Goal: Book appointment/travel/reservation

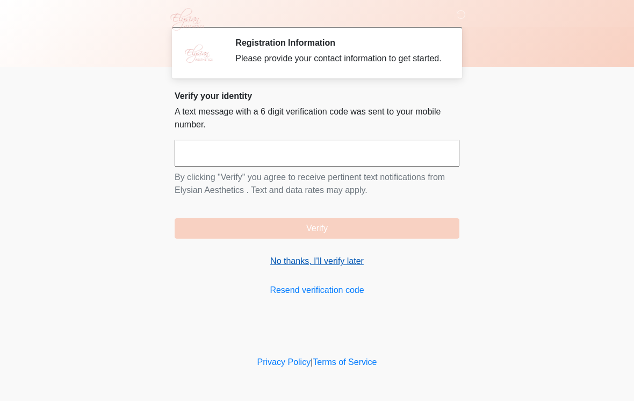
click at [303, 268] on link "No thanks, I'll verify later" at bounding box center [317, 261] width 285 height 13
click at [311, 268] on link "No thanks, I'll verify later" at bounding box center [317, 261] width 285 height 13
click at [307, 268] on link "No thanks, I'll verify later" at bounding box center [317, 261] width 285 height 13
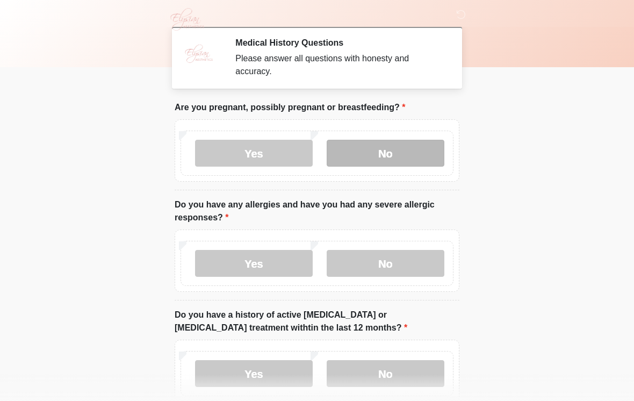
click at [396, 152] on label "No" at bounding box center [386, 153] width 118 height 27
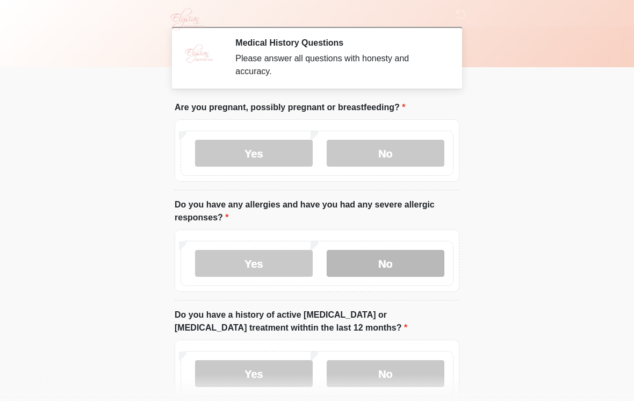
click at [407, 259] on label "No" at bounding box center [386, 263] width 118 height 27
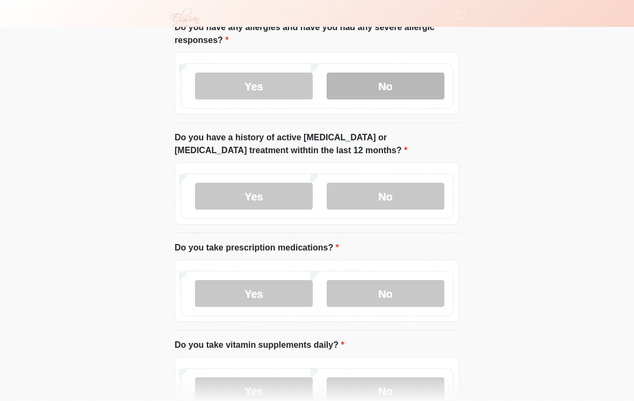
scroll to position [180, 0]
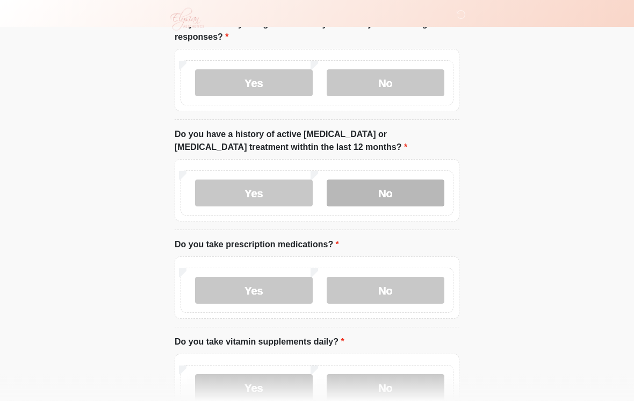
click at [404, 192] on label "No" at bounding box center [386, 193] width 118 height 27
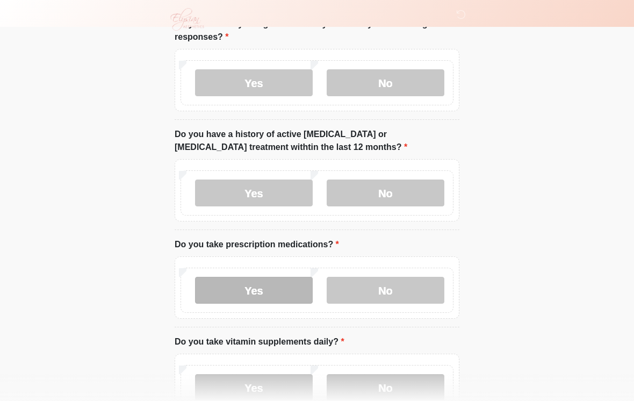
click at [265, 290] on label "Yes" at bounding box center [254, 290] width 118 height 27
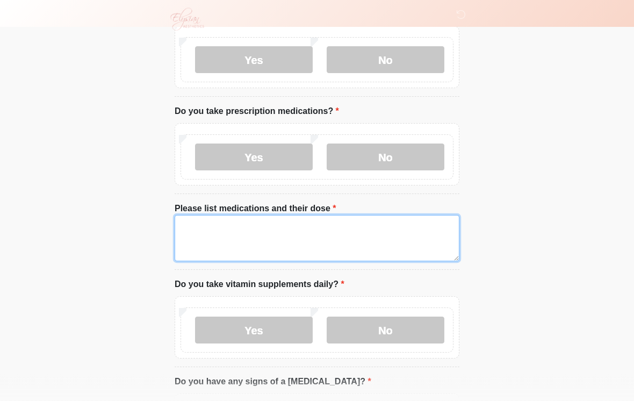
click at [253, 230] on textarea "Please list medications and their dose" at bounding box center [317, 239] width 285 height 46
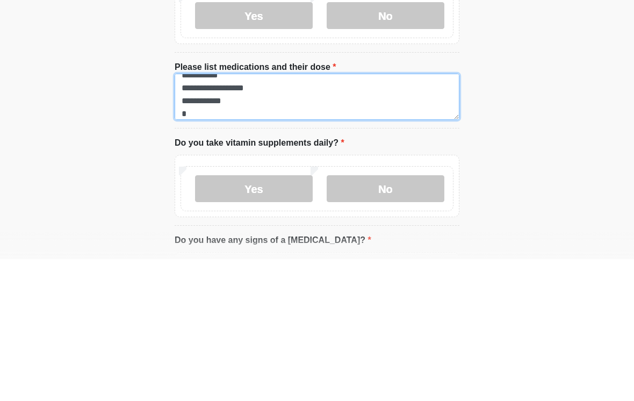
scroll to position [9, 0]
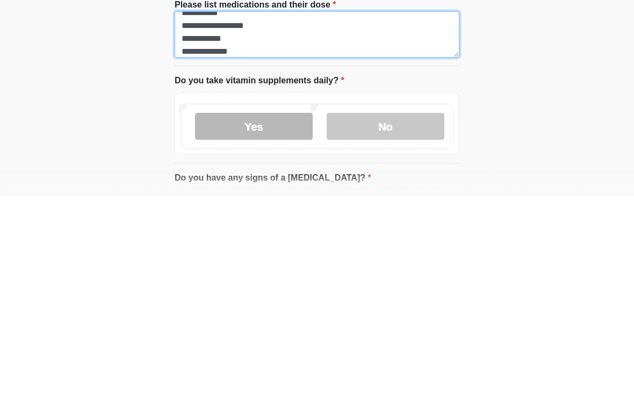
type textarea "**********"
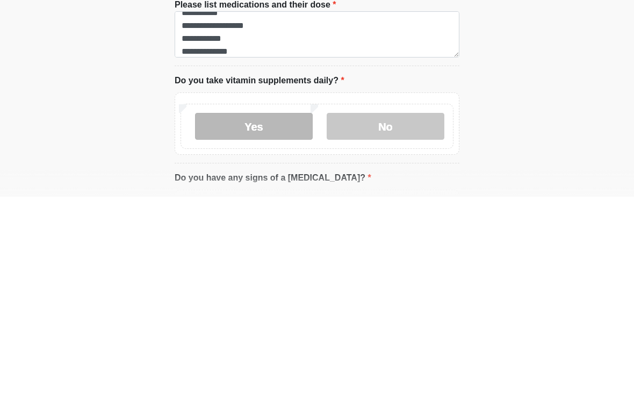
click at [289, 317] on label "Yes" at bounding box center [254, 330] width 118 height 27
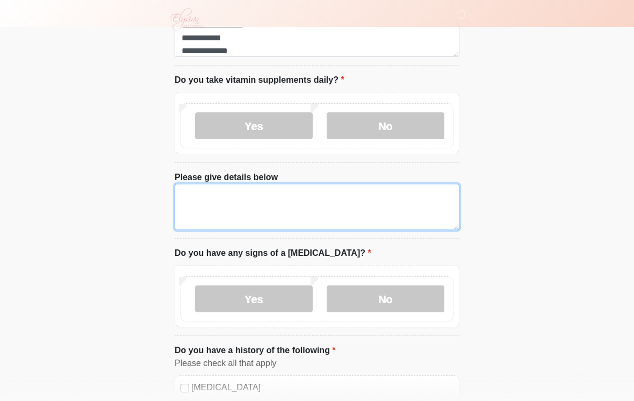
click at [305, 204] on textarea "Please give details below" at bounding box center [317, 207] width 285 height 46
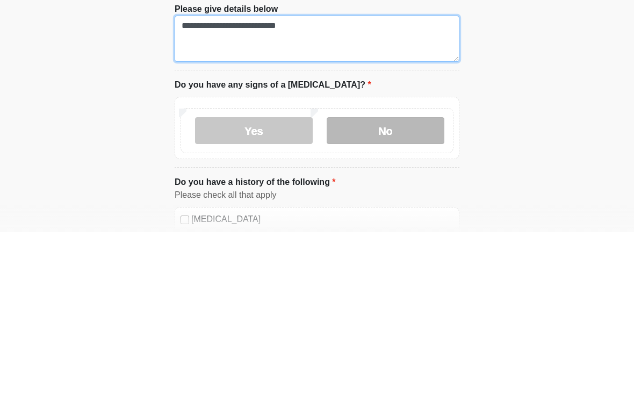
type textarea "**********"
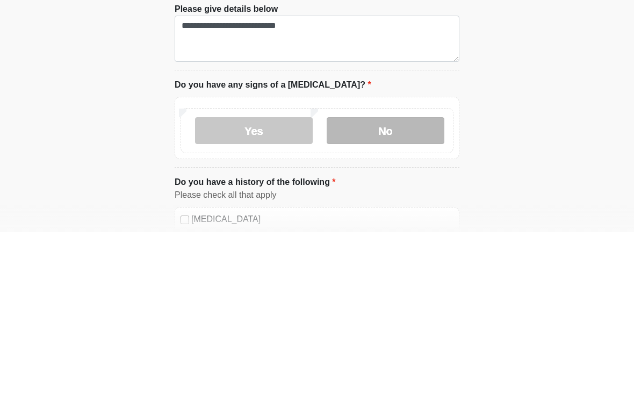
click at [400, 286] on label "No" at bounding box center [386, 299] width 118 height 27
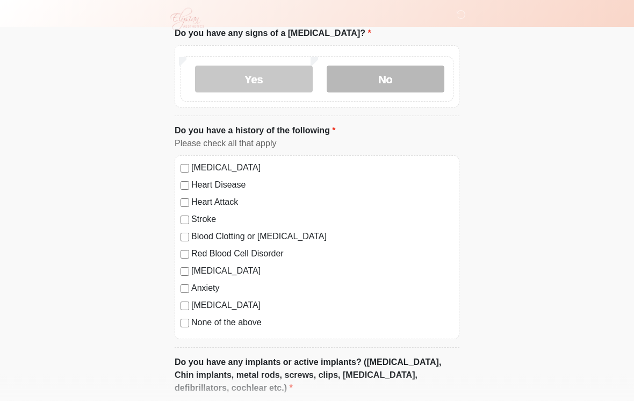
scroll to position [740, 0]
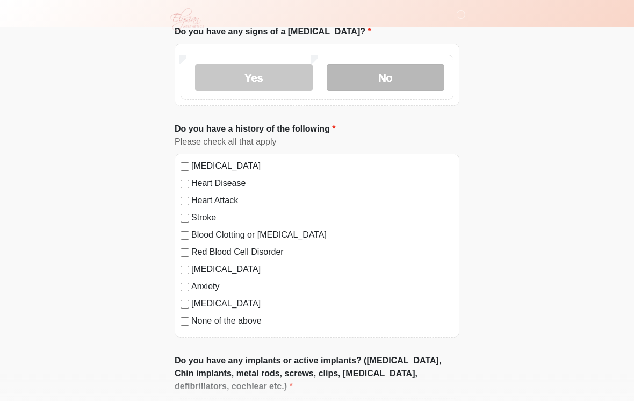
click at [188, 274] on div "High Blood Pressure Heart Disease Heart Attack Stroke Blood Clotting or Bleedin…" at bounding box center [317, 246] width 285 height 184
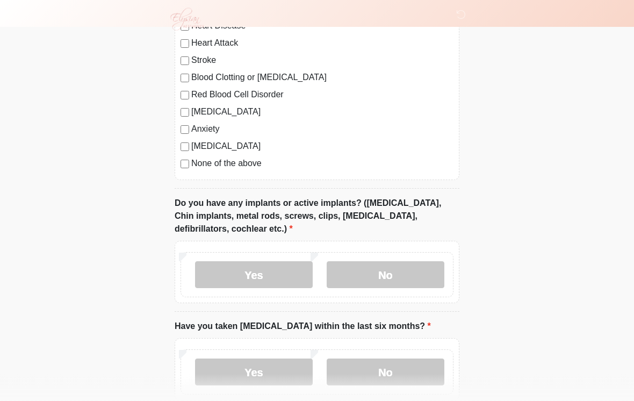
scroll to position [897, 0]
click at [411, 277] on label "No" at bounding box center [386, 274] width 118 height 27
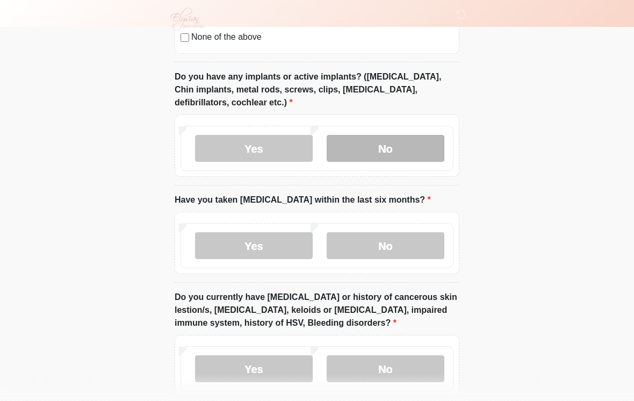
scroll to position [1022, 0]
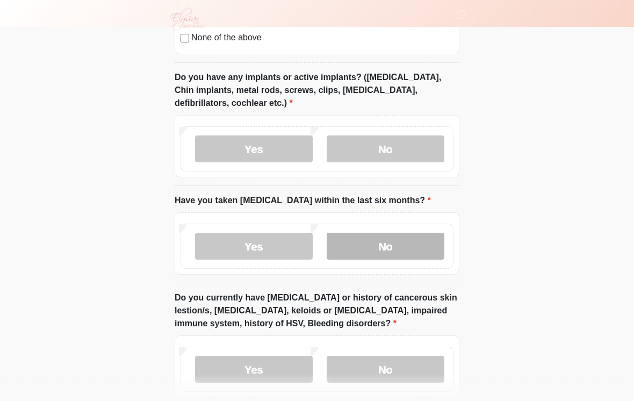
click at [415, 249] on label "No" at bounding box center [386, 246] width 118 height 27
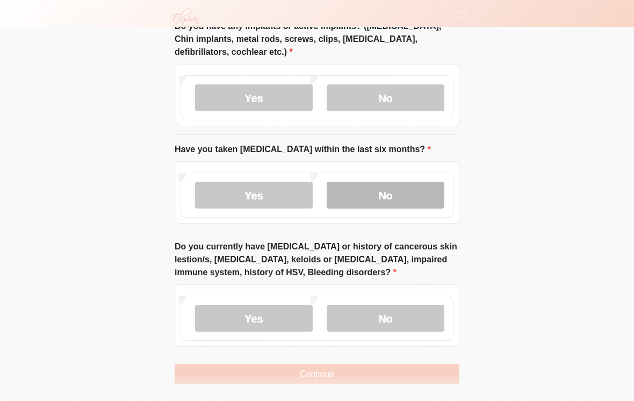
scroll to position [1095, 0]
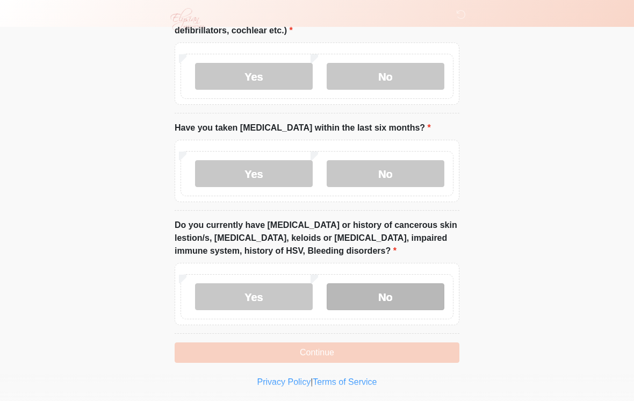
click at [402, 289] on label "No" at bounding box center [386, 296] width 118 height 27
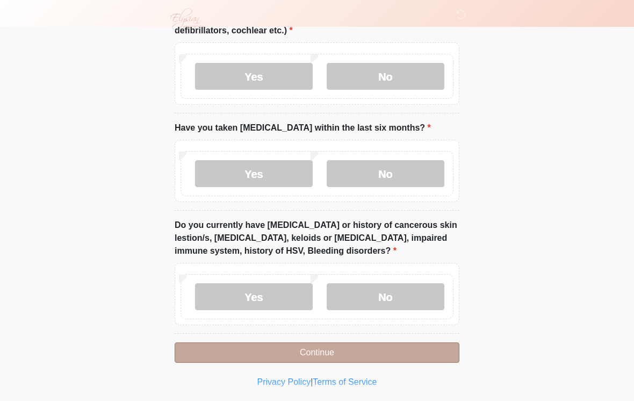
click at [414, 348] on button "Continue" at bounding box center [317, 352] width 285 height 20
click at [393, 354] on button "Continue" at bounding box center [317, 352] width 285 height 20
click at [387, 348] on button "Continue" at bounding box center [317, 352] width 285 height 20
click at [373, 352] on button "Continue" at bounding box center [317, 352] width 285 height 20
click at [326, 354] on button "Continue" at bounding box center [317, 352] width 285 height 20
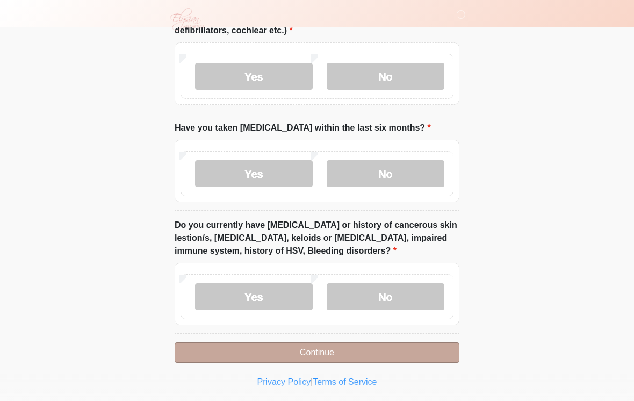
click at [326, 354] on button "Continue" at bounding box center [317, 352] width 285 height 20
click at [435, 355] on button "Continue" at bounding box center [317, 352] width 285 height 20
click at [433, 358] on button "Continue" at bounding box center [317, 352] width 285 height 20
click at [390, 350] on button "Continue" at bounding box center [317, 352] width 285 height 20
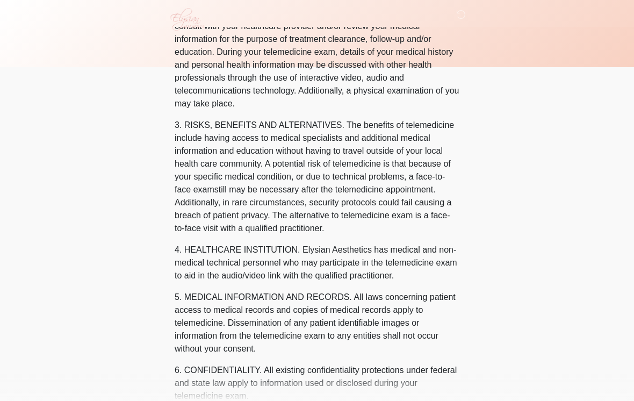
scroll to position [0, 0]
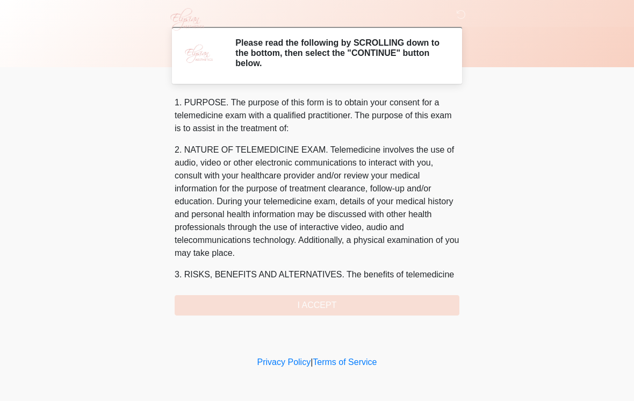
click at [339, 298] on div "1. PURPOSE. The purpose of this form is to obtain your consent for a telemedici…" at bounding box center [317, 205] width 285 height 219
click at [318, 305] on div "1. PURPOSE. The purpose of this form is to obtain your consent for a telemedici…" at bounding box center [317, 205] width 285 height 219
click at [318, 306] on div "1. PURPOSE. The purpose of this form is to obtain your consent for a telemedici…" at bounding box center [317, 205] width 285 height 219
click at [339, 310] on div "1. PURPOSE. The purpose of this form is to obtain your consent for a telemedici…" at bounding box center [317, 205] width 285 height 219
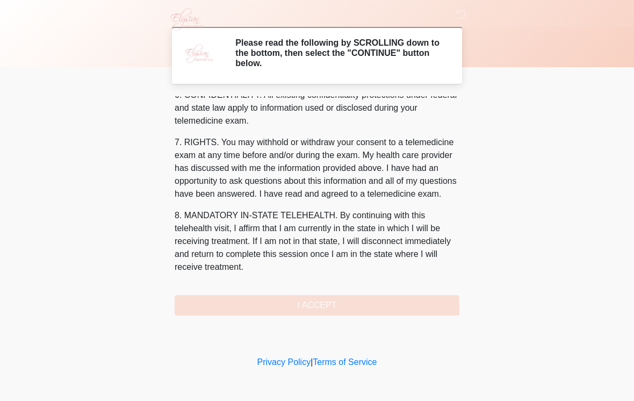
scroll to position [463, 0]
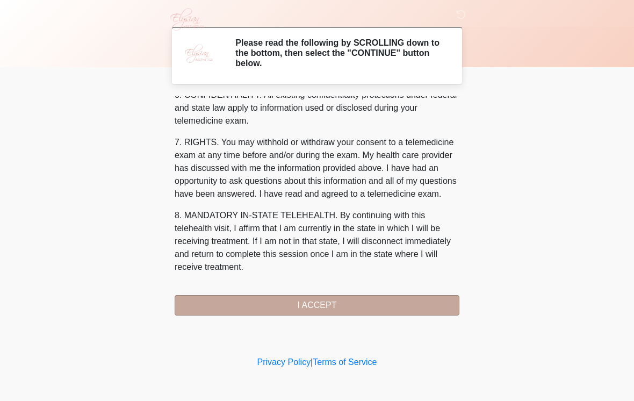
click at [325, 309] on button "I ACCEPT" at bounding box center [317, 305] width 285 height 20
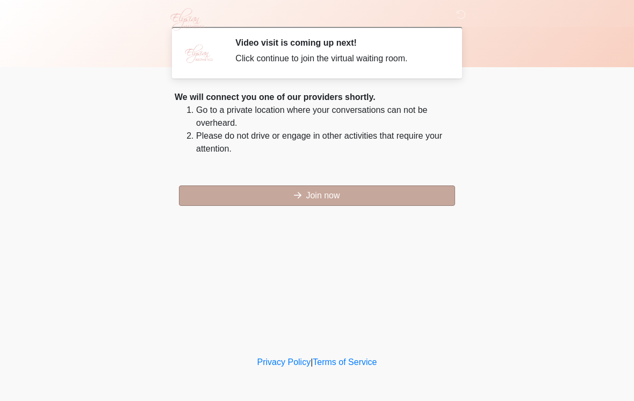
click at [361, 200] on button "Join now" at bounding box center [317, 195] width 276 height 20
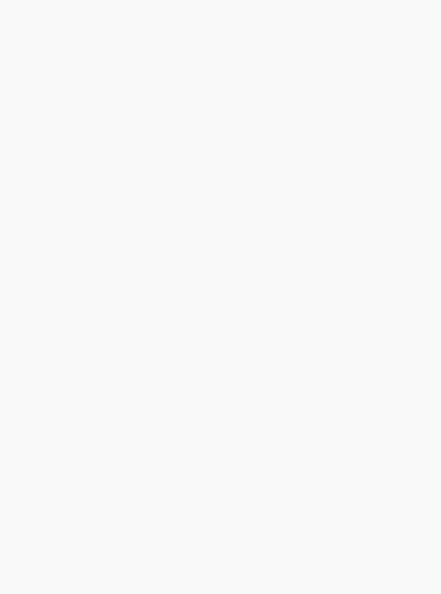
click at [343, 400] on div at bounding box center [220, 297] width 441 height 594
click at [104, 317] on div at bounding box center [220, 297] width 441 height 594
click at [297, 365] on div at bounding box center [220, 297] width 441 height 594
